Goal: Task Accomplishment & Management: Manage account settings

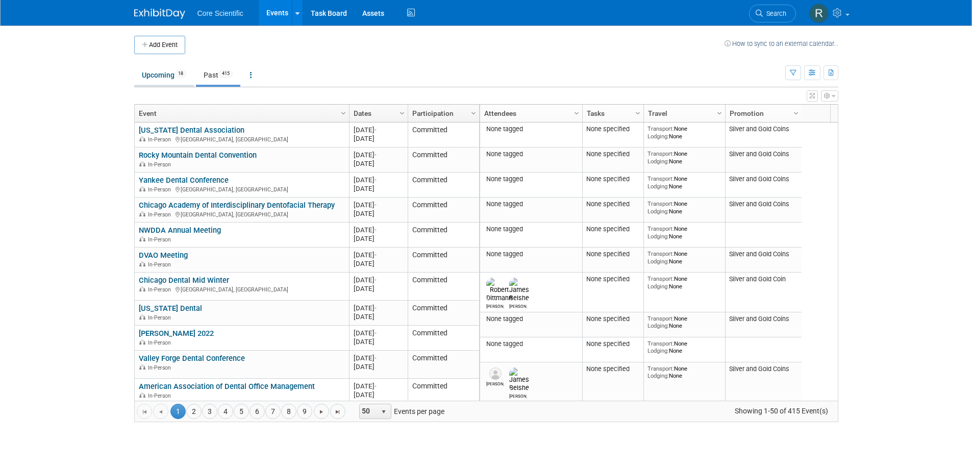
click at [153, 82] on link "Upcoming 18" at bounding box center [164, 74] width 60 height 19
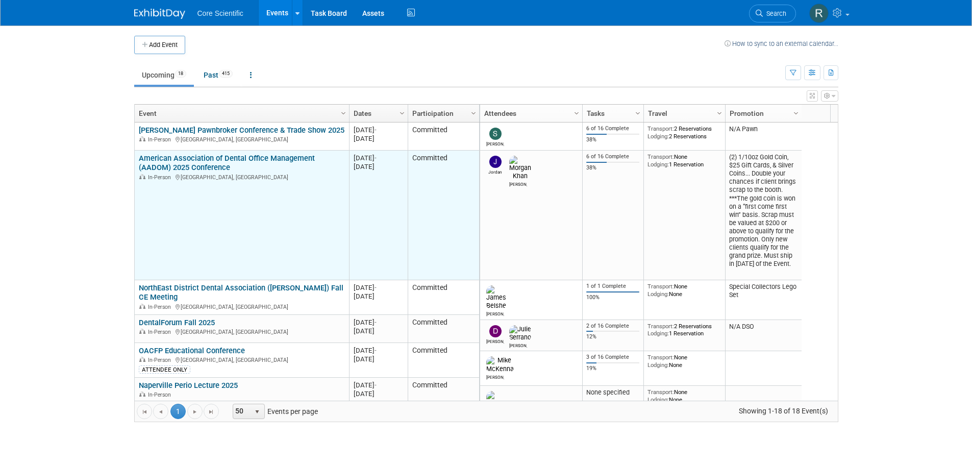
click at [217, 156] on link "American Association of Dental Office Management (AADOM) 2025 Conference" at bounding box center [227, 163] width 176 height 19
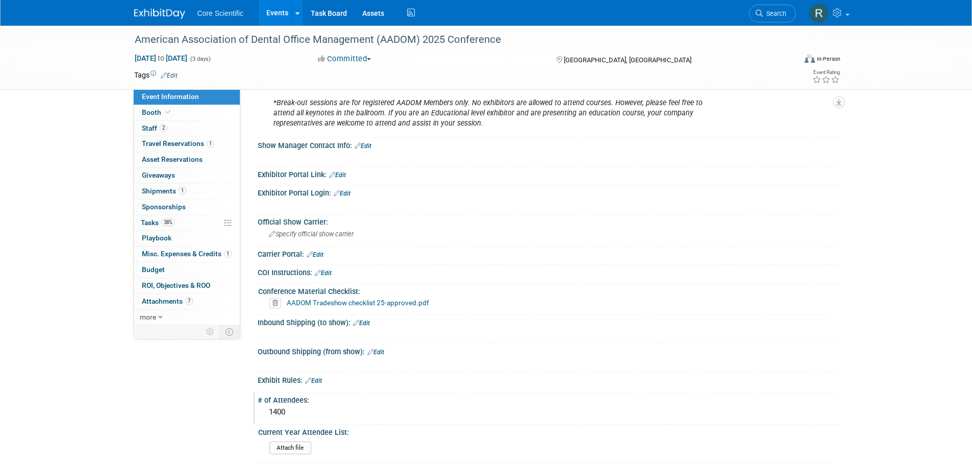
scroll to position [715, 0]
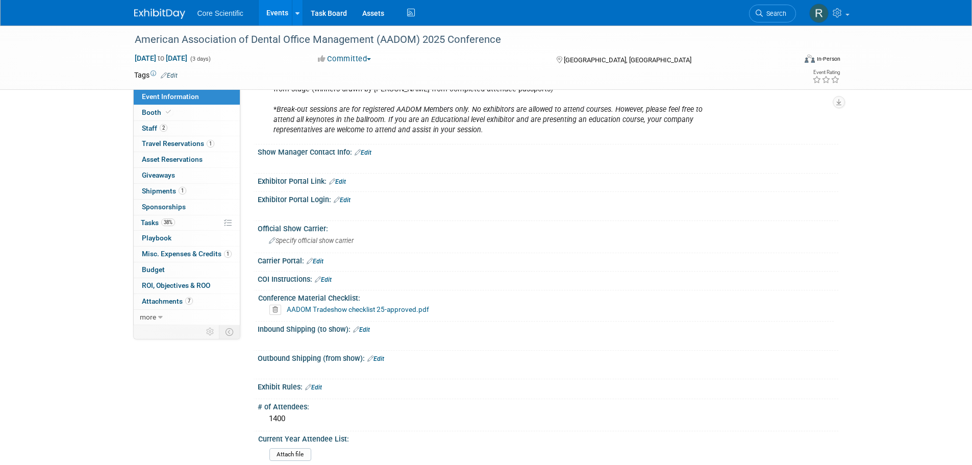
click at [332, 276] on link "Edit" at bounding box center [323, 279] width 17 height 7
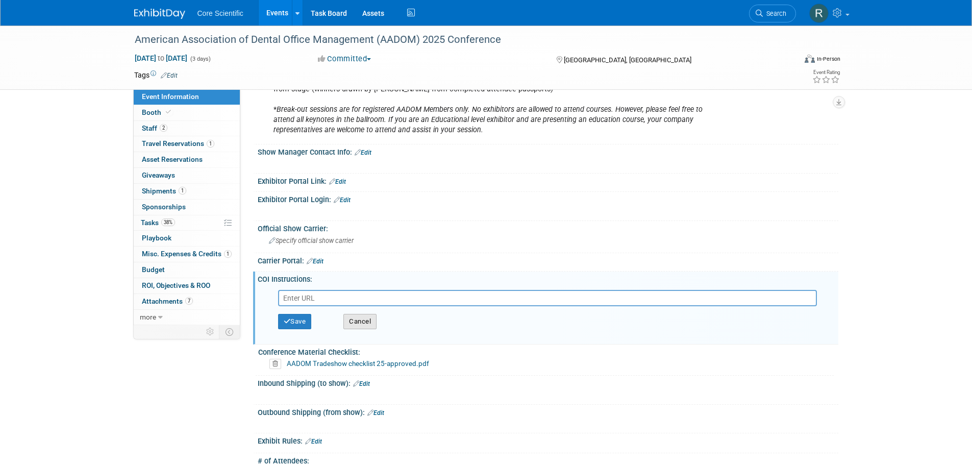
click at [353, 317] on button "Cancel" at bounding box center [359, 321] width 33 height 15
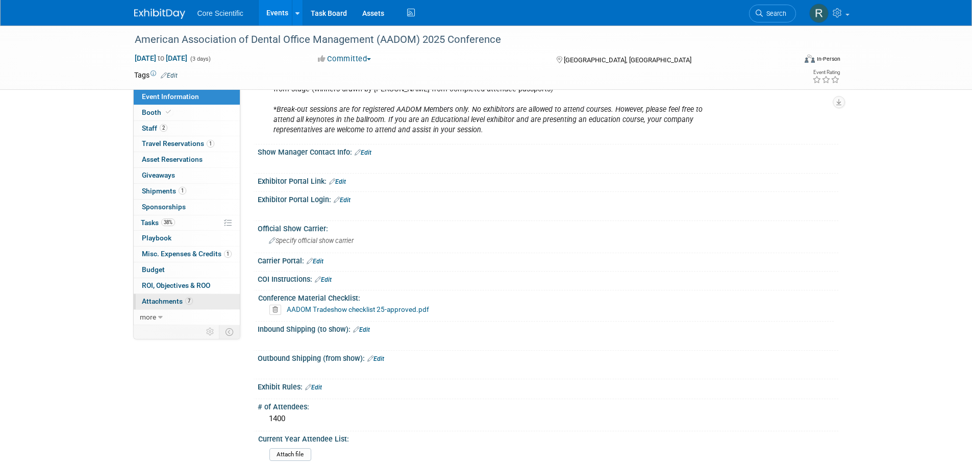
click at [183, 309] on link "7 Attachments 7" at bounding box center [187, 301] width 106 height 15
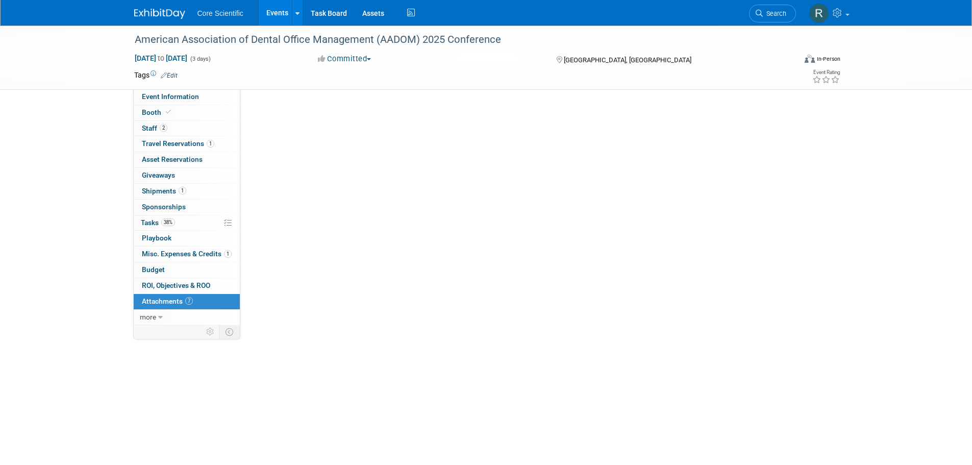
scroll to position [0, 0]
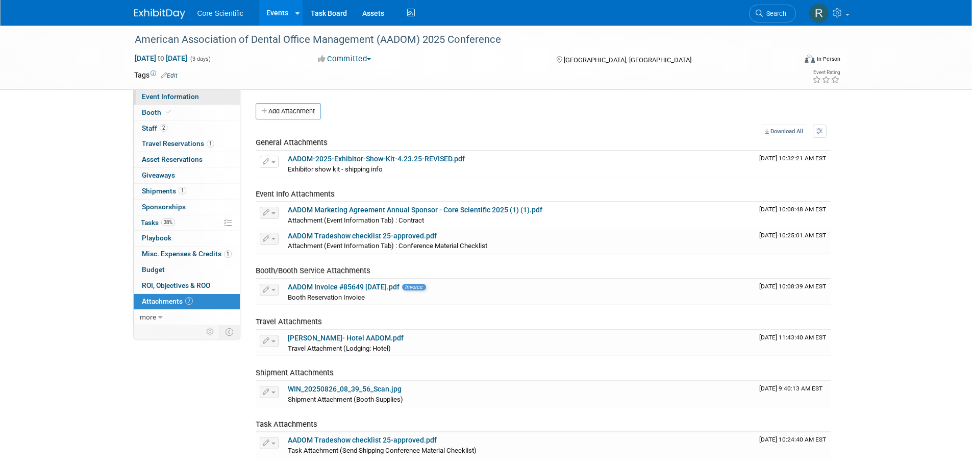
click at [167, 92] on span "Event Information" at bounding box center [170, 96] width 57 height 8
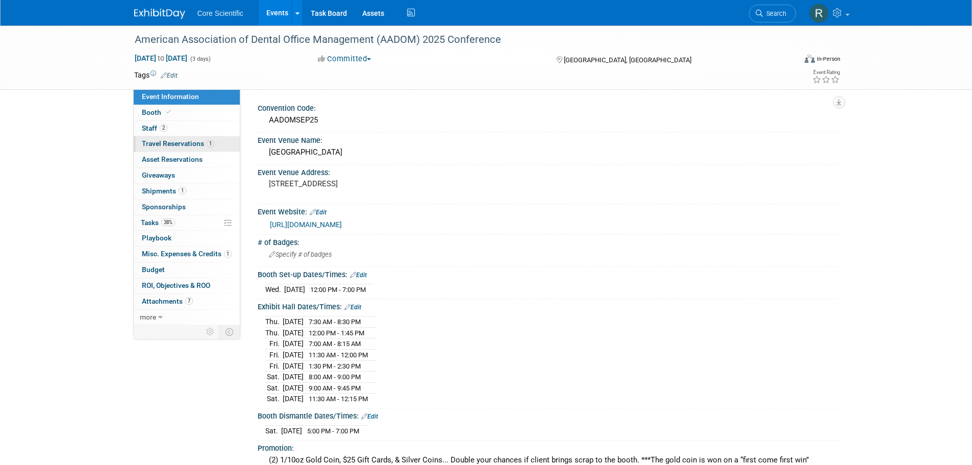
click at [185, 148] on link "1 Travel Reservations 1" at bounding box center [187, 143] width 106 height 15
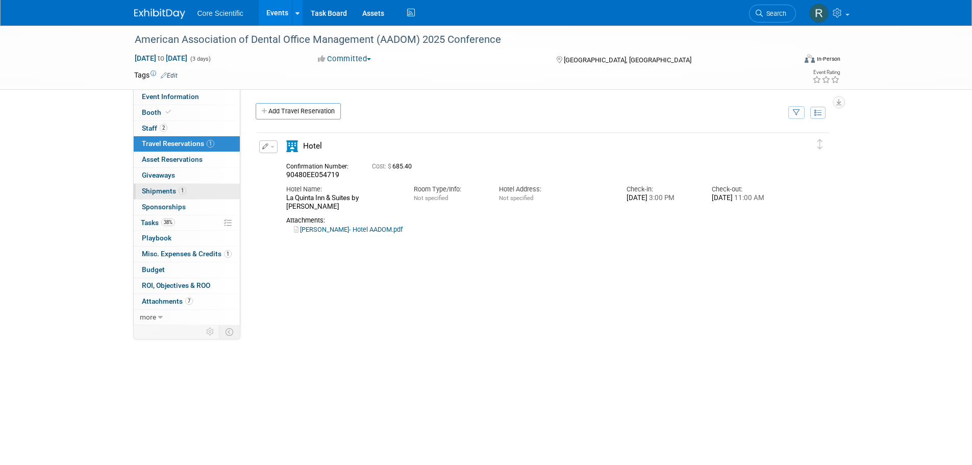
click at [180, 194] on span "1" at bounding box center [183, 191] width 8 height 8
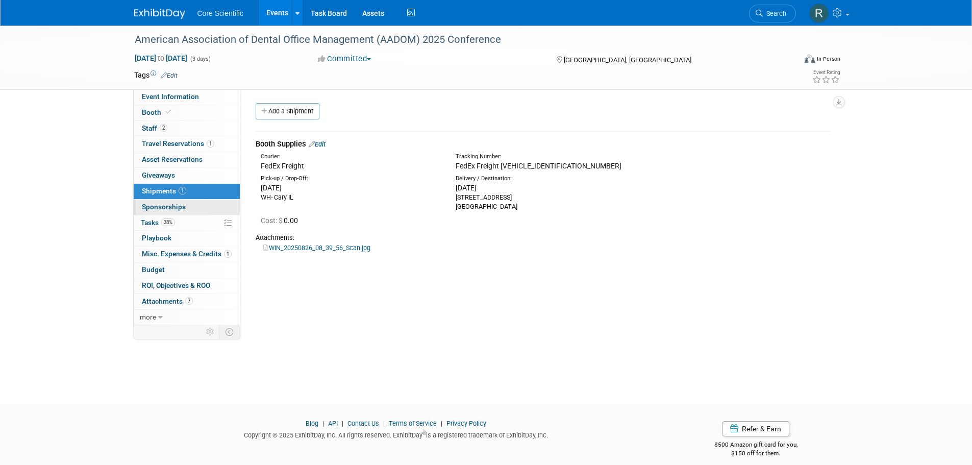
click at [176, 205] on span "Sponsorships 0" at bounding box center [164, 207] width 44 height 8
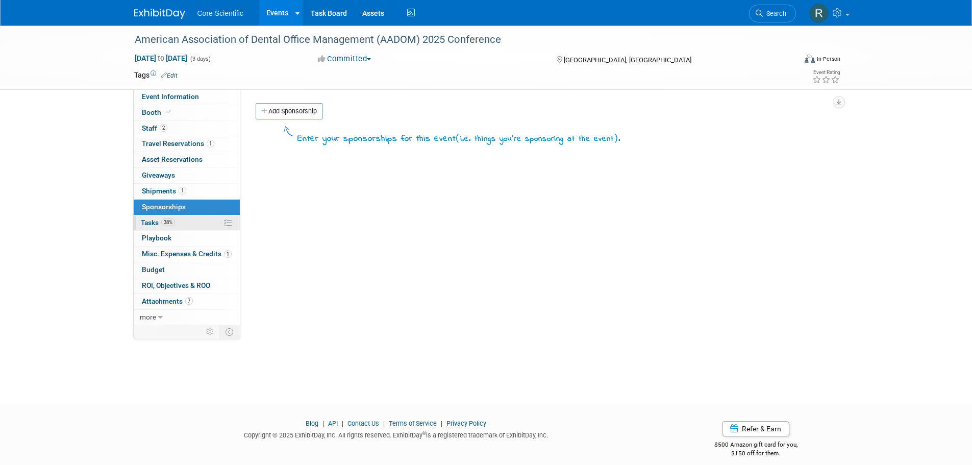
click at [184, 217] on link "38% Tasks 38%" at bounding box center [187, 222] width 106 height 15
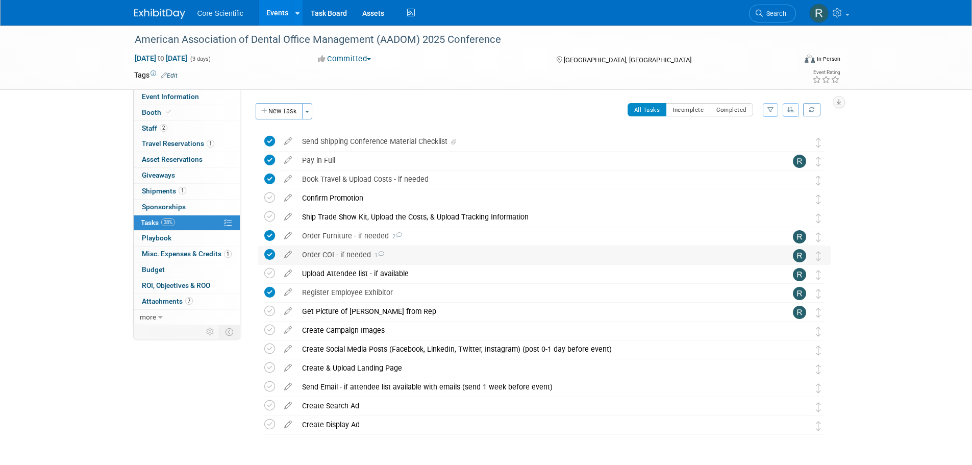
click at [384, 256] on div "Order COI - if needed 1" at bounding box center [535, 254] width 476 height 17
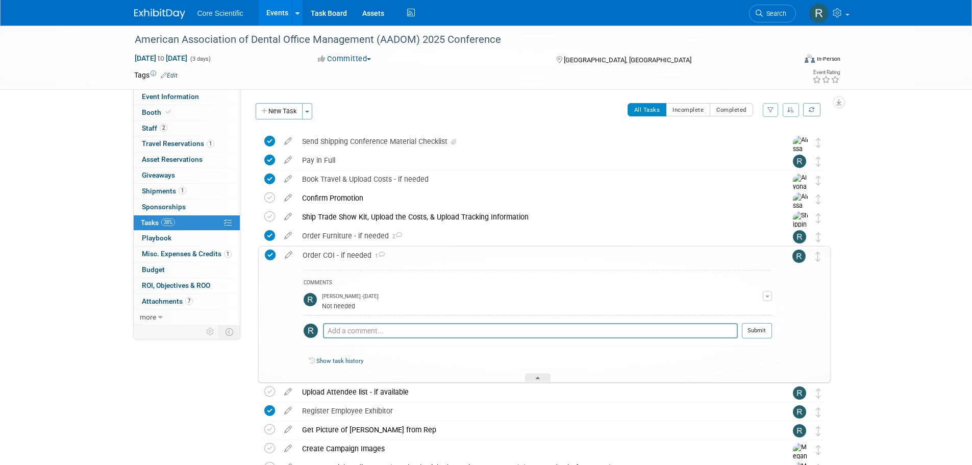
click at [768, 296] on span "button" at bounding box center [768, 297] width 4 height 2
click at [728, 313] on link "Edit Comment" at bounding box center [731, 311] width 81 height 14
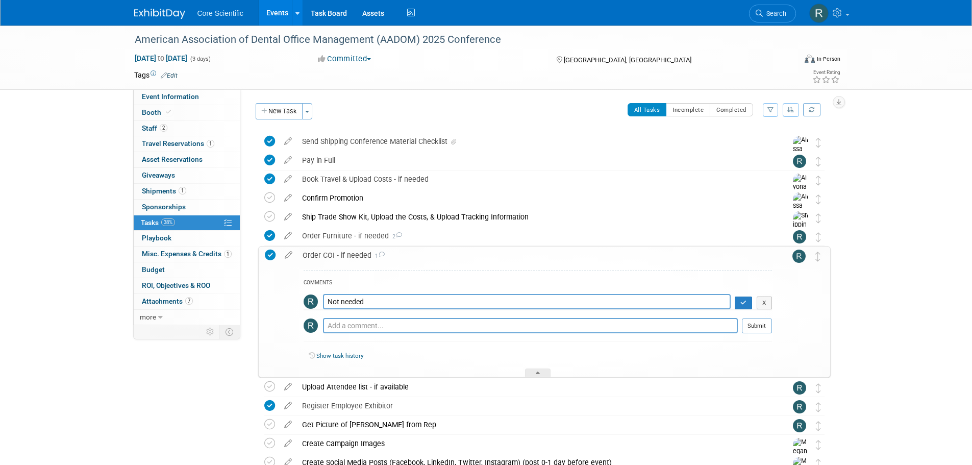
drag, startPoint x: 389, startPoint y: 300, endPoint x: 255, endPoint y: 304, distance: 134.3
click at [255, 304] on div "Order COI - if needed 1 COMMENTS Not needed X Pro tip: Press Ctrl-Enter to subm…" at bounding box center [542, 312] width 578 height 132
type textarea "Provided for us"
click at [739, 300] on button "button" at bounding box center [744, 303] width 18 height 13
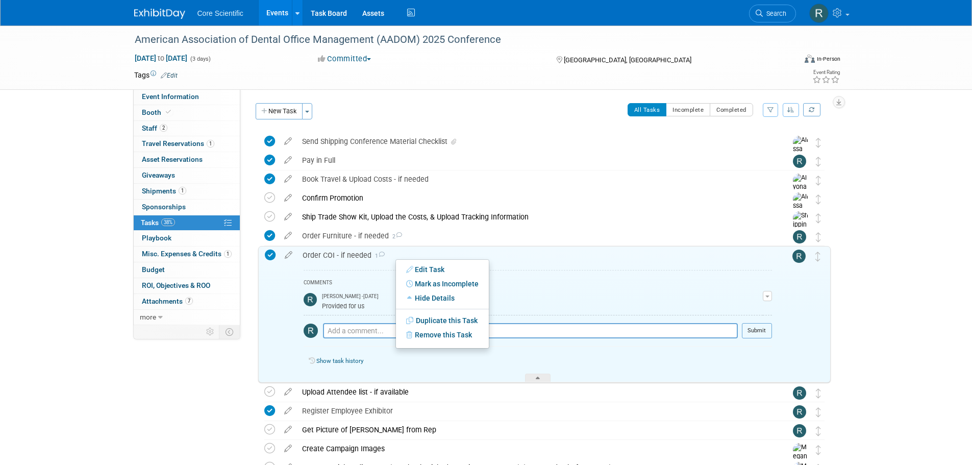
click at [427, 261] on ul "Edit Task Mark as Complete Mark as Incomplete Expand Details Hide Details Save …" at bounding box center [443, 303] width 94 height 89
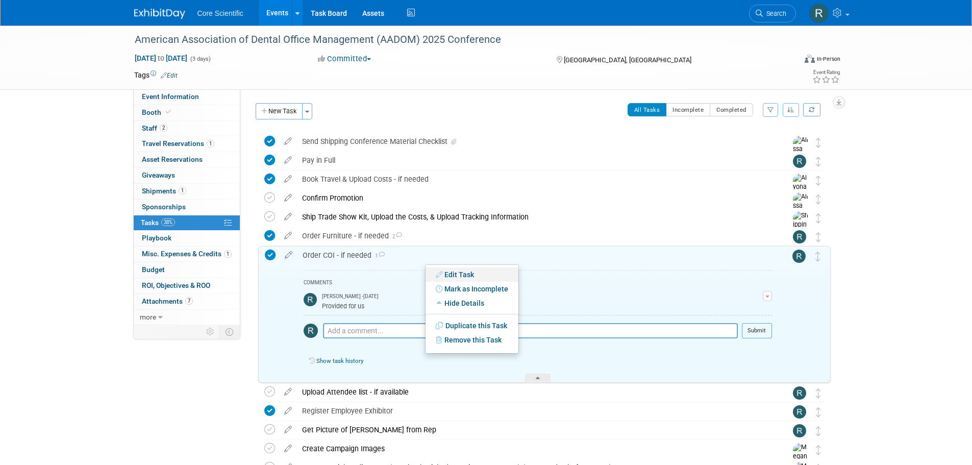
click at [437, 273] on icon at bounding box center [440, 274] width 9 height 7
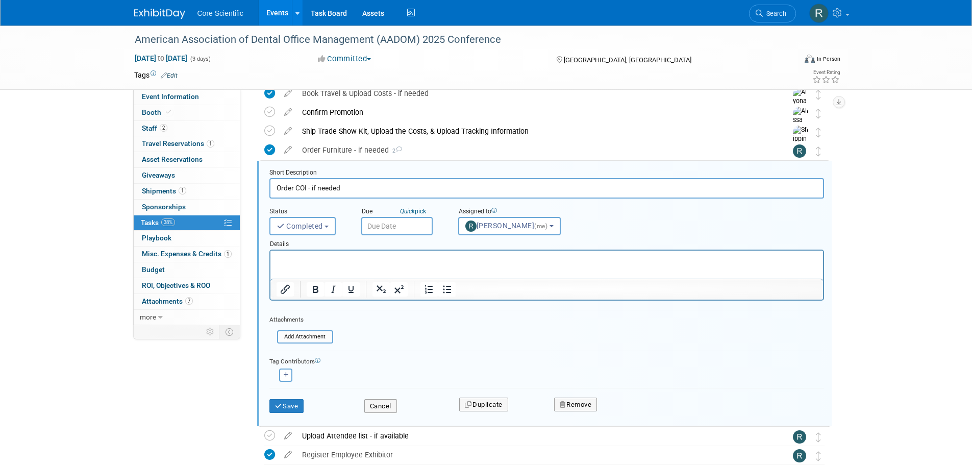
scroll to position [97, 0]
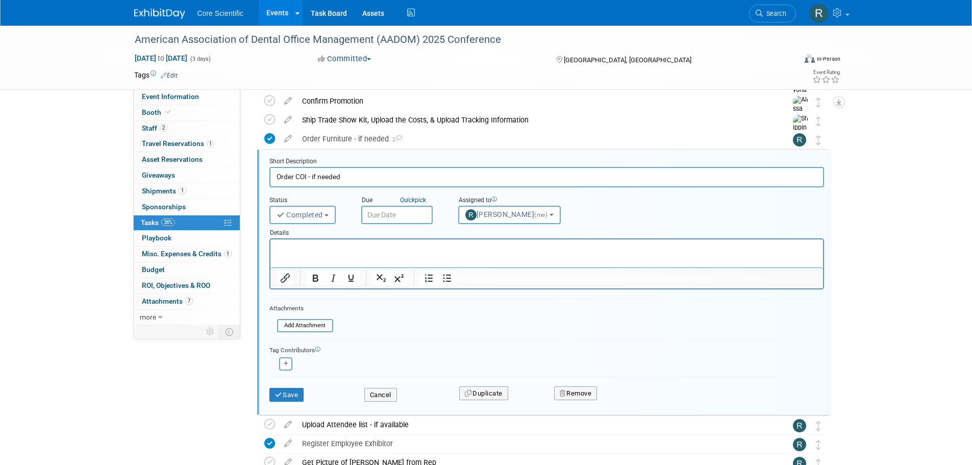
click at [317, 332] on div "Attachments Add Attachment" at bounding box center [301, 318] width 64 height 30
click at [321, 326] on input "file" at bounding box center [280, 325] width 104 height 11
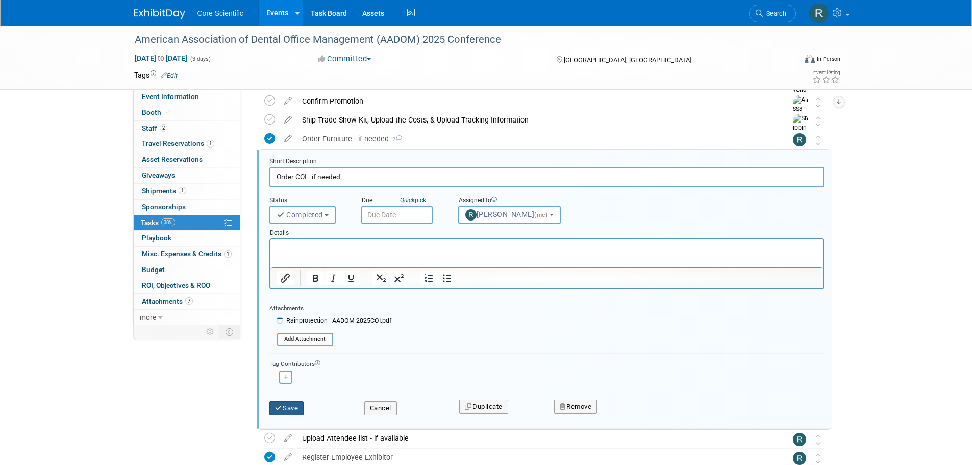
click at [293, 410] on button "Save" at bounding box center [286, 408] width 35 height 14
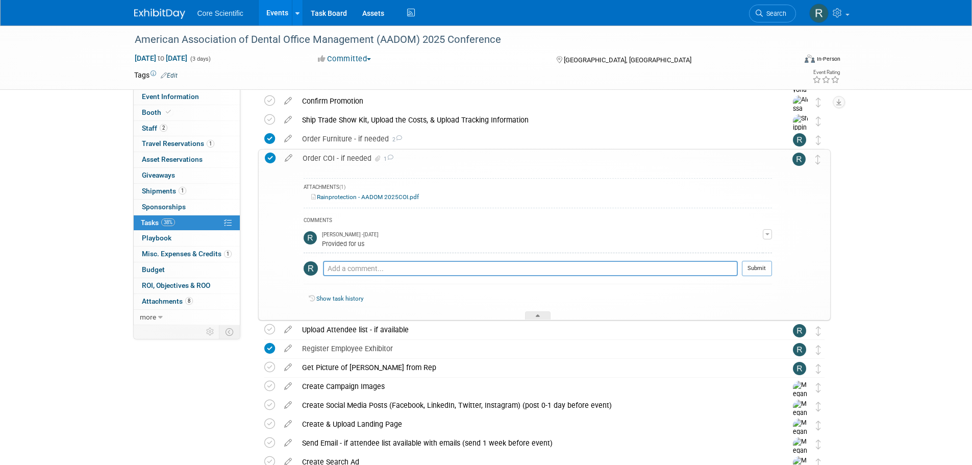
click at [214, 379] on div "Event Information Event Info Booth Booth 2 Staff 2 Staff 1 Travel Reservations …" at bounding box center [487, 231] width 720 height 604
click at [920, 158] on div "American Association of Dental Office Management (AADOM) 2025 Conference Sep 4,…" at bounding box center [486, 241] width 972 height 625
click at [334, 160] on div "Order COI - if needed 1" at bounding box center [535, 158] width 475 height 17
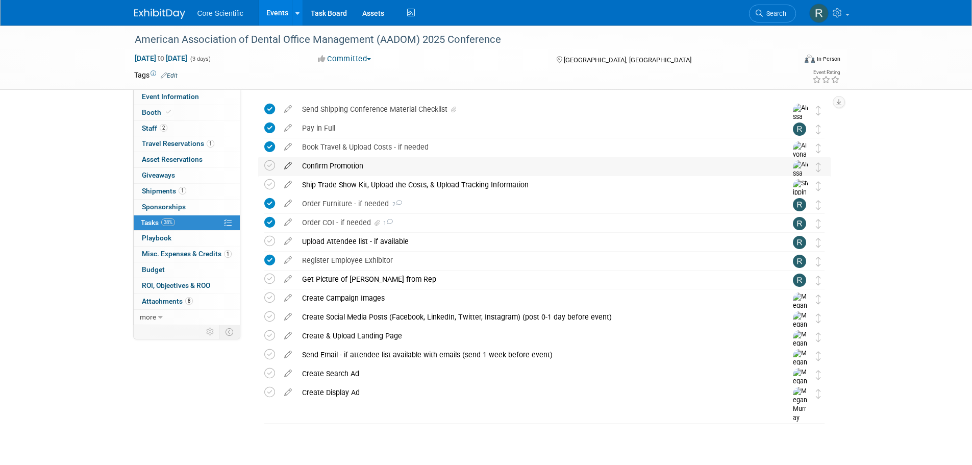
scroll to position [32, 0]
click at [168, 16] on img at bounding box center [159, 14] width 51 height 10
